Goal: Task Accomplishment & Management: Use online tool/utility

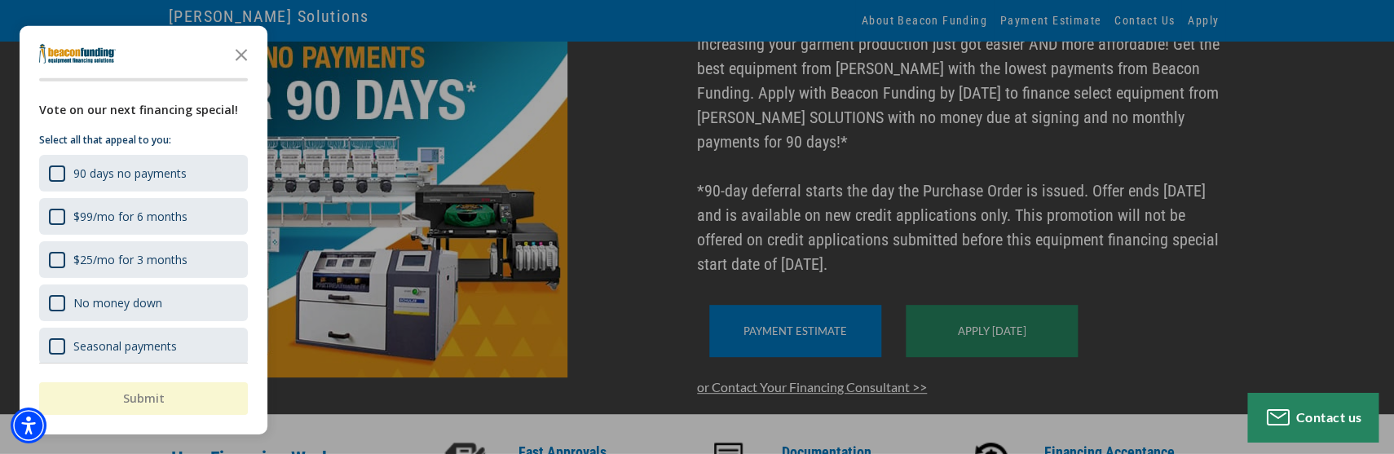
scroll to position [198, 0]
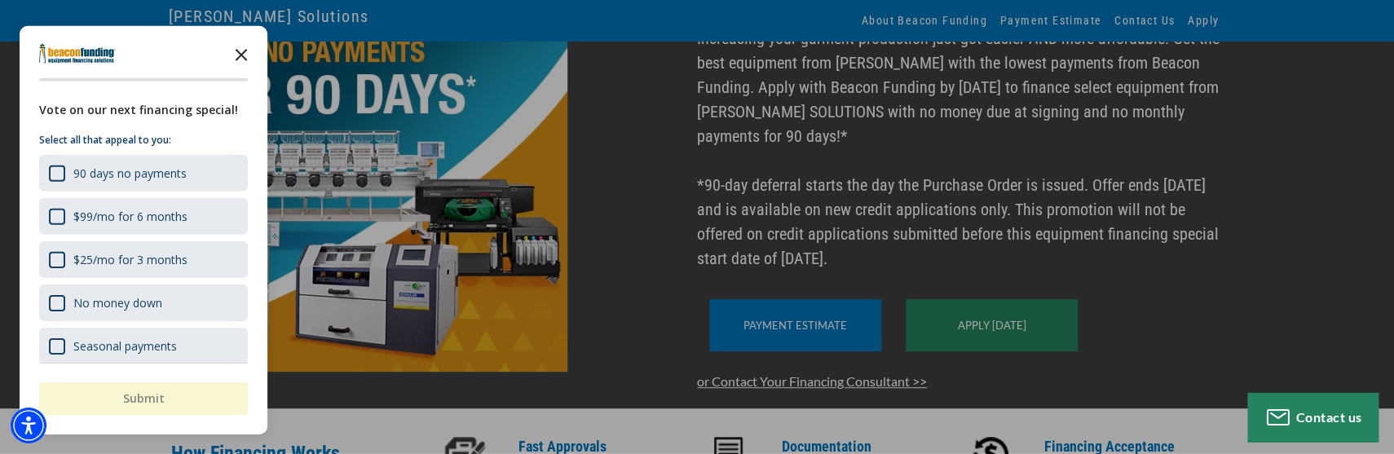
click at [243, 58] on icon "Close the survey" at bounding box center [241, 53] width 33 height 33
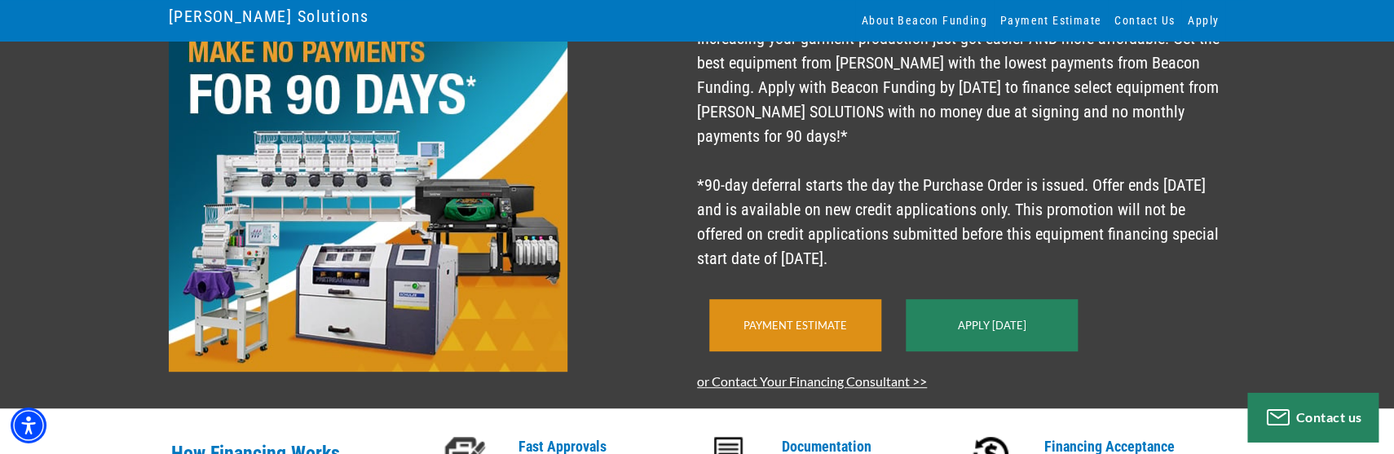
click at [782, 345] on div "Payment Estimate" at bounding box center [795, 325] width 172 height 52
click at [807, 334] on div "Payment Estimate" at bounding box center [795, 325] width 172 height 52
click at [809, 332] on link "Payment Estimate" at bounding box center [795, 325] width 104 height 13
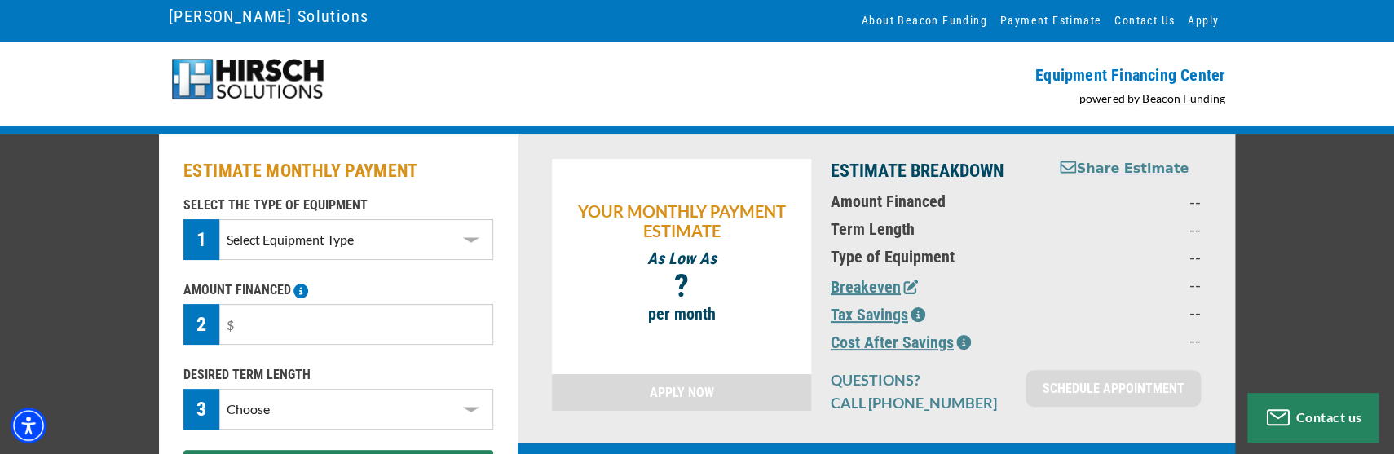
select select "1"
click option "Embroidery" at bounding box center [0, 0] width 0 height 0
